Goal: Check status: Check status

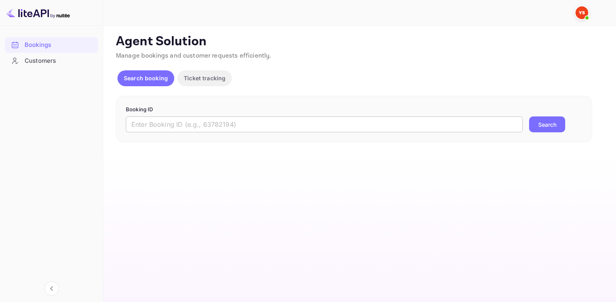
click at [202, 129] on input "text" at bounding box center [324, 124] width 397 height 16
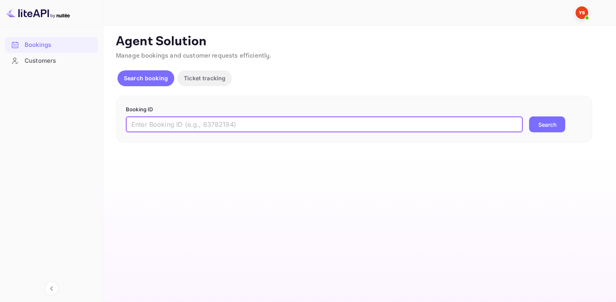
paste input "9439766"
type input "9439766"
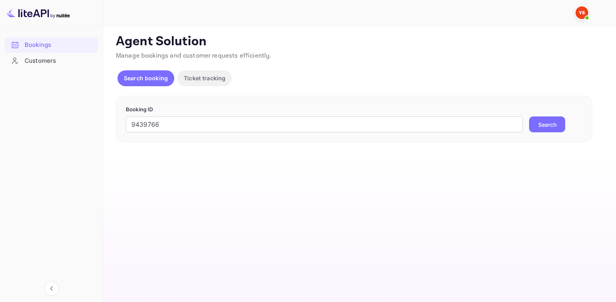
click at [532, 126] on button "Search" at bounding box center [547, 124] width 36 height 16
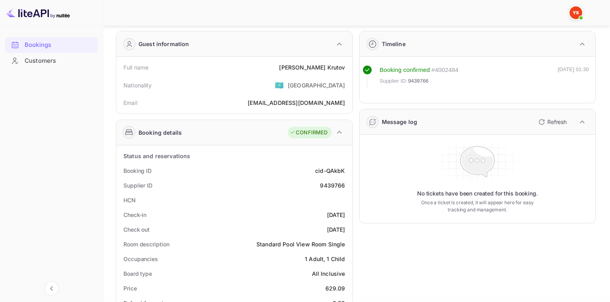
scroll to position [40, 0]
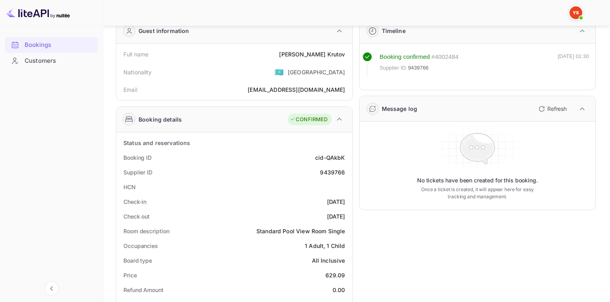
click at [325, 172] on div "9439766" at bounding box center [332, 172] width 25 height 8
copy div "9439766"
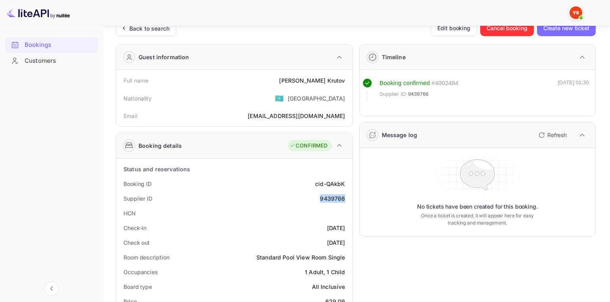
scroll to position [0, 0]
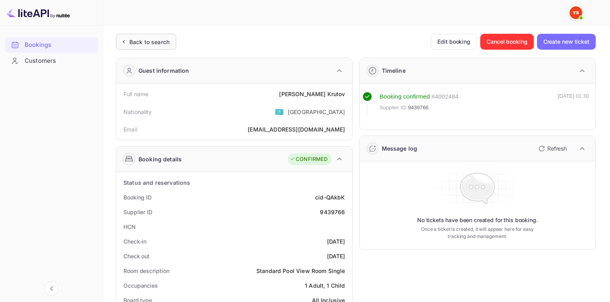
click at [128, 48] on div "Back to search" at bounding box center [146, 42] width 60 height 16
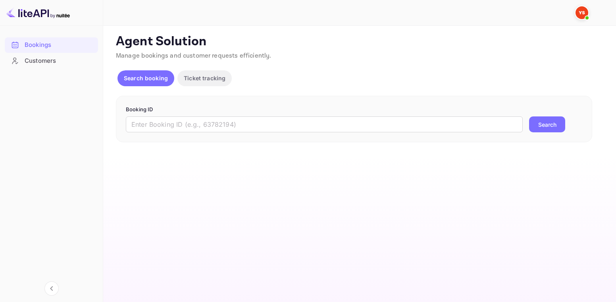
click at [195, 135] on div "Booking ID ​ Search" at bounding box center [354, 119] width 476 height 47
click at [196, 130] on input "text" at bounding box center [324, 124] width 397 height 16
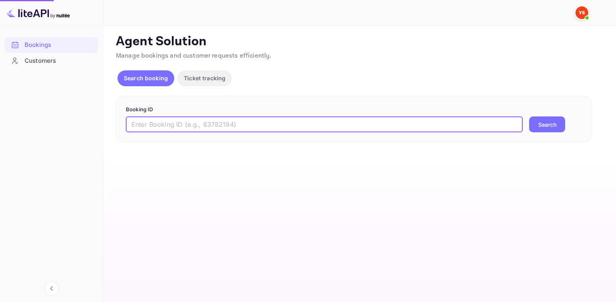
paste input "9485071"
type input "9485071"
click at [550, 127] on button "Search" at bounding box center [547, 124] width 36 height 16
